Goal: Task Accomplishment & Management: Use online tool/utility

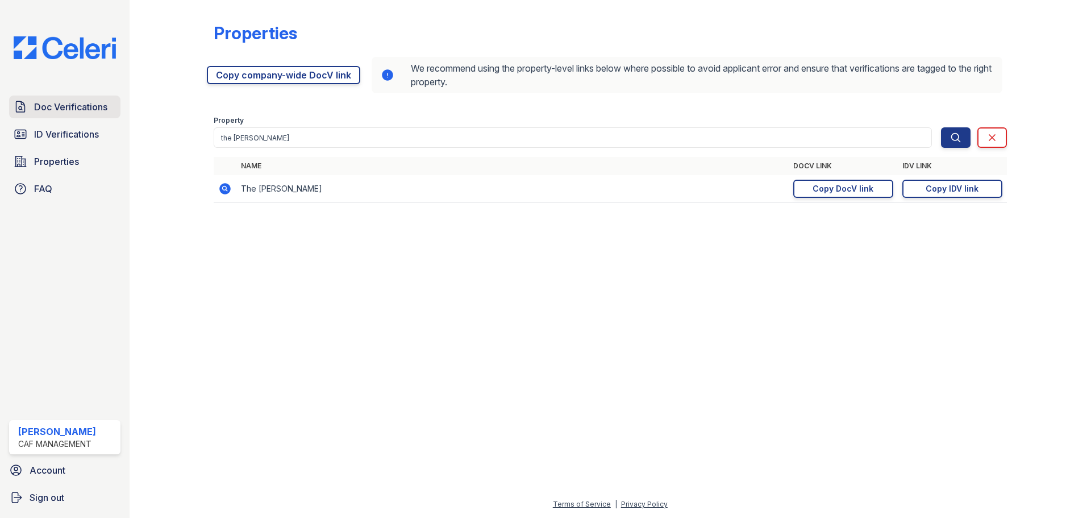
click at [54, 99] on link "Doc Verifications" at bounding box center [64, 106] width 111 height 23
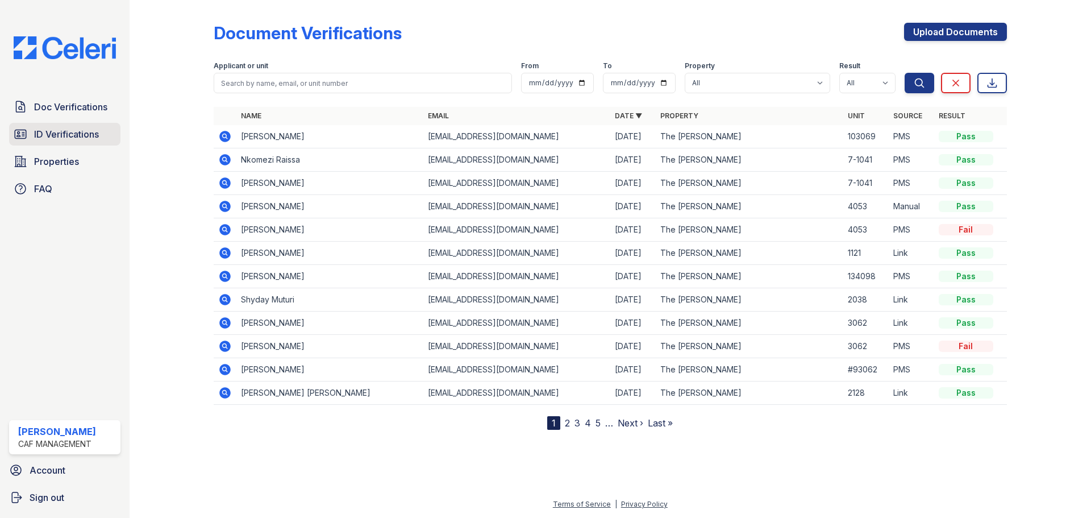
click at [71, 130] on span "ID Verifications" at bounding box center [66, 134] width 65 height 14
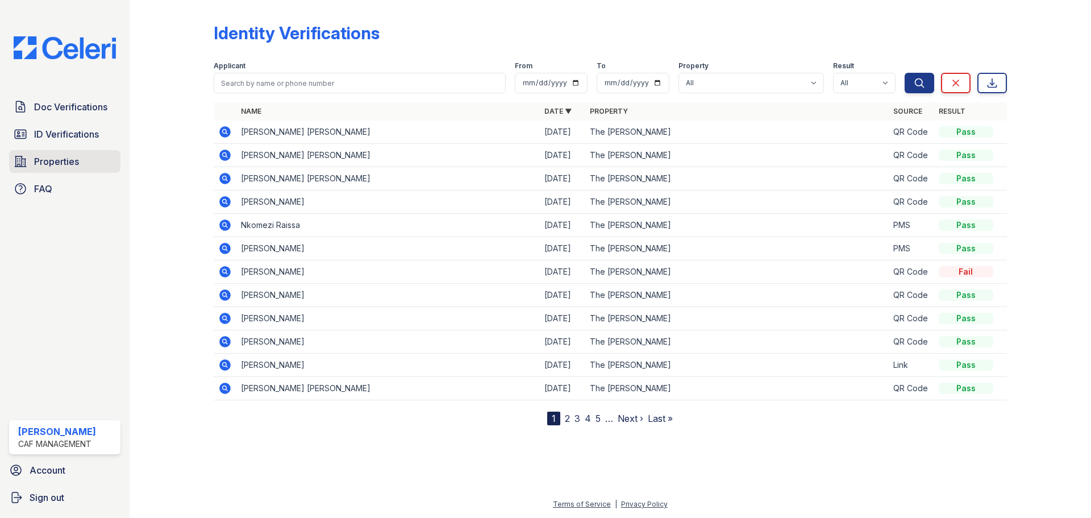
click at [66, 160] on span "Properties" at bounding box center [56, 162] width 45 height 14
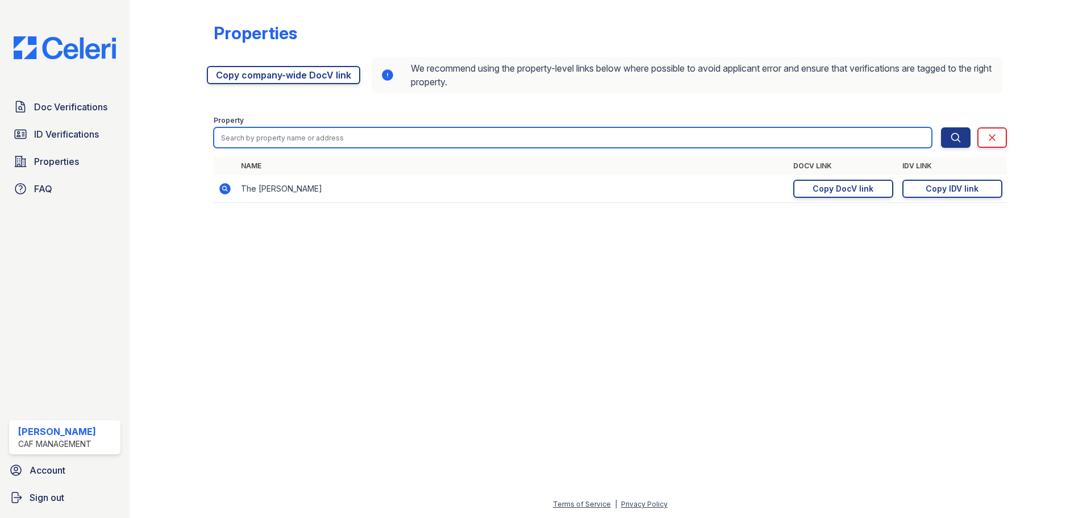
click at [290, 135] on input "search" at bounding box center [573, 137] width 718 height 20
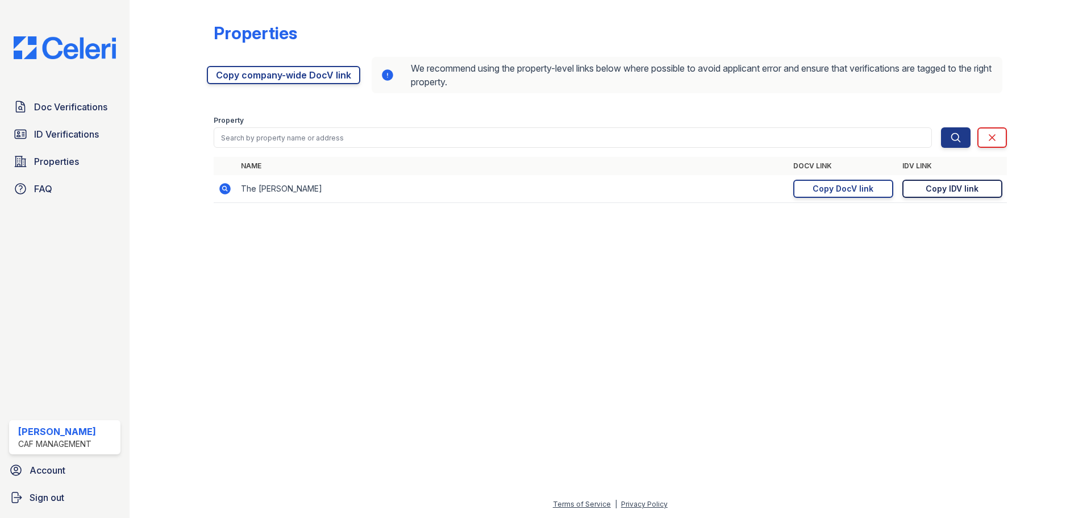
click at [956, 190] on div "Copy IDV link" at bounding box center [951, 188] width 53 height 11
click at [99, 138] on span "ID Verifications" at bounding box center [66, 134] width 65 height 14
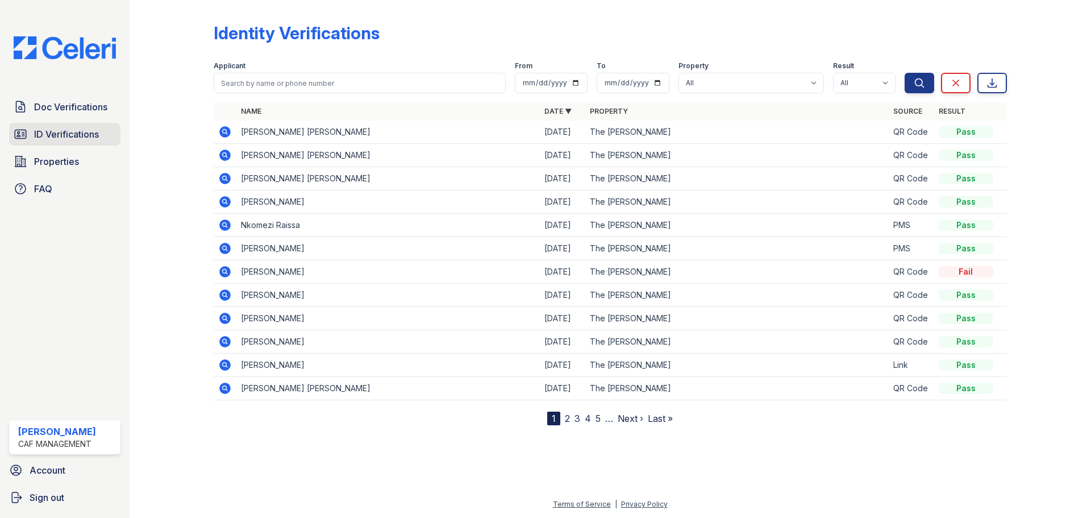
click at [83, 136] on span "ID Verifications" at bounding box center [66, 134] width 65 height 14
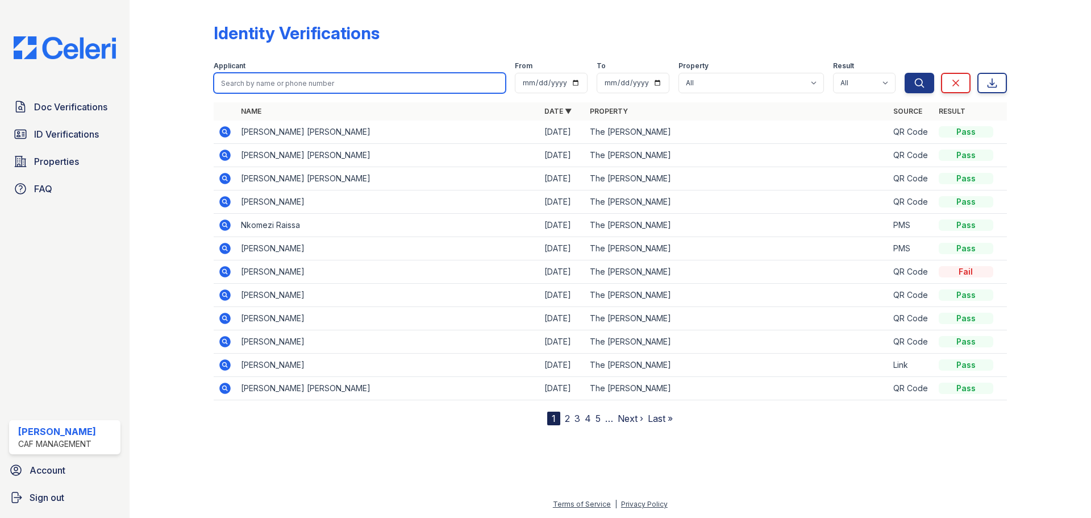
click at [276, 84] on input "search" at bounding box center [360, 83] width 292 height 20
type input "[PERSON_NAME]"
click at [904, 73] on button "Search" at bounding box center [919, 83] width 30 height 20
